Goal: Navigation & Orientation: Go to known website

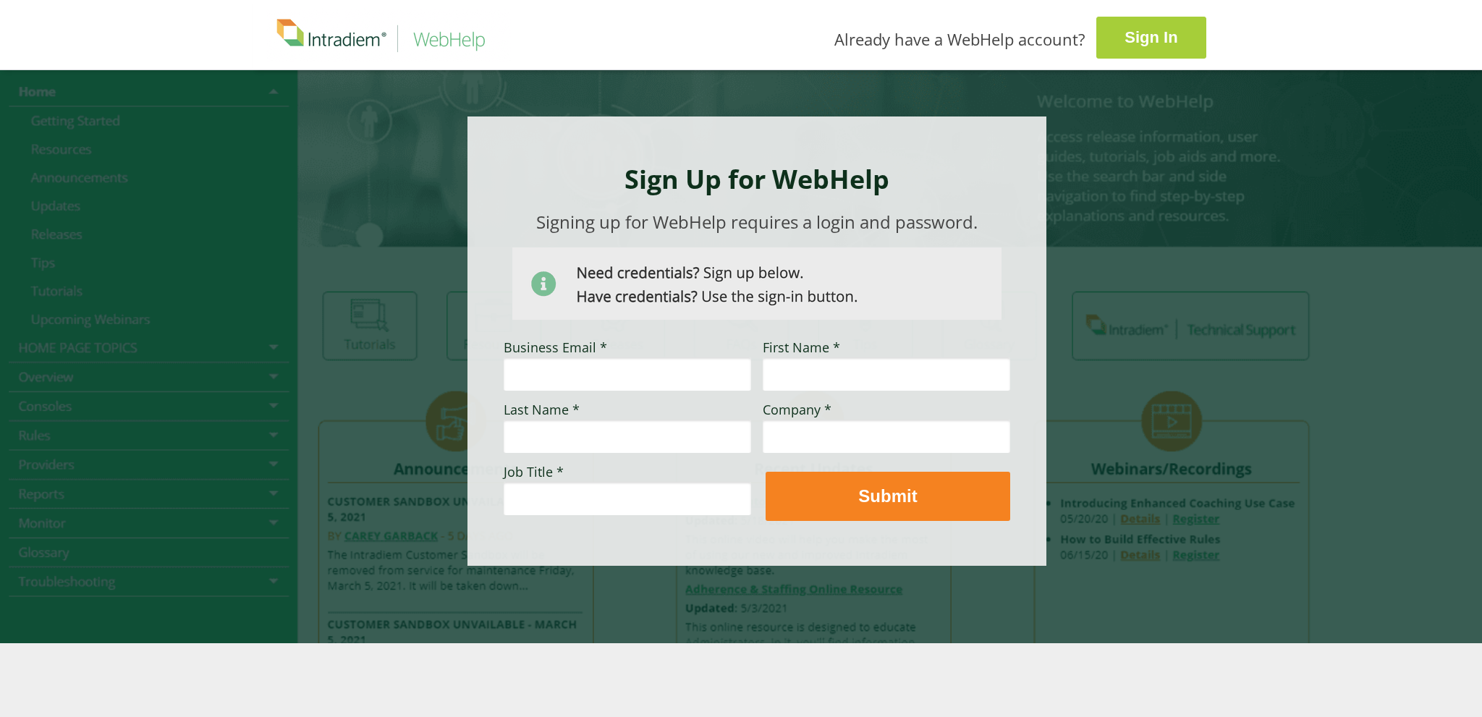
click at [1174, 46] on strong "Sign In" at bounding box center [1151, 37] width 53 height 18
click at [1169, 36] on strong "Sign In" at bounding box center [1151, 37] width 53 height 18
